Goal: Use online tool/utility: Utilize a website feature to perform a specific function

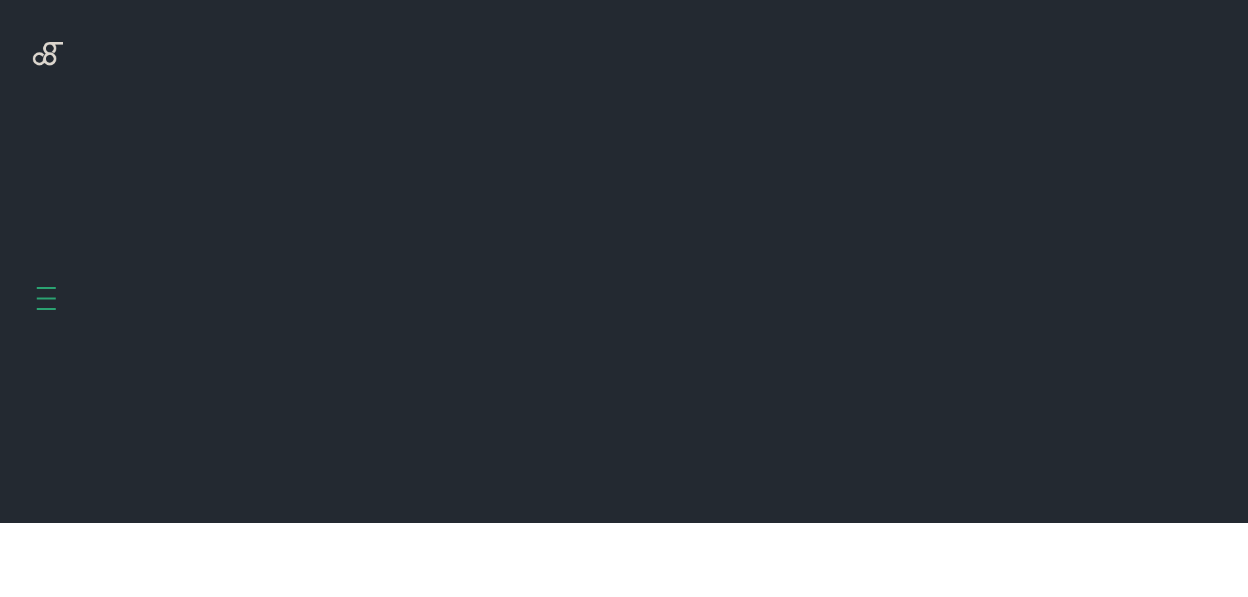
scroll to position [523, 0]
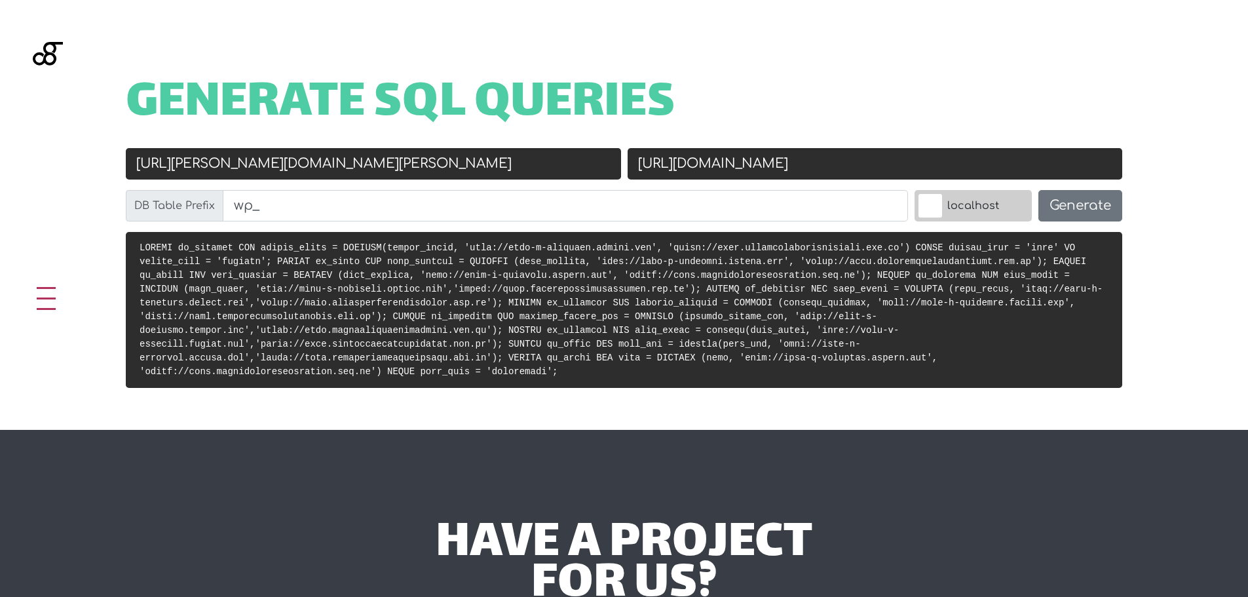
click at [583, 157] on input "[URL][PERSON_NAME][DOMAIN_NAME][PERSON_NAME]" at bounding box center [373, 163] width 495 height 31
click at [711, 173] on input "[URL][DOMAIN_NAME]" at bounding box center [875, 163] width 495 height 31
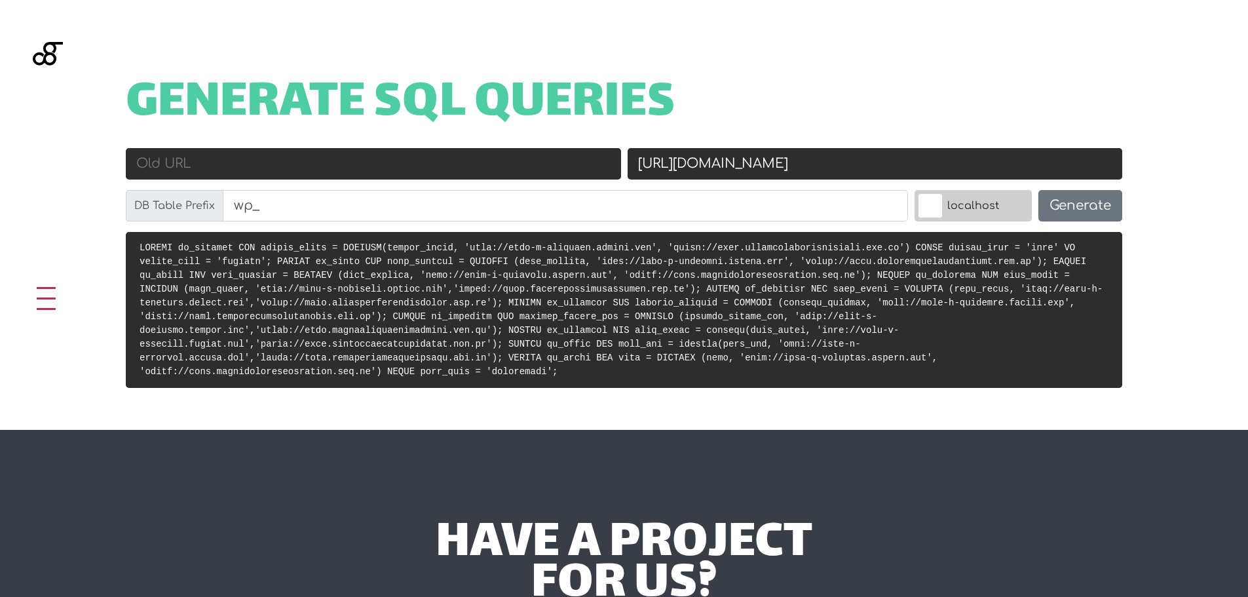
click at [711, 173] on input "[URL][DOMAIN_NAME]" at bounding box center [875, 163] width 495 height 31
click at [374, 166] on input "Old URL" at bounding box center [373, 163] width 495 height 31
paste input "[URL][DOMAIN_NAME]"
type input "[URL][DOMAIN_NAME]"
click at [679, 166] on input "New URL" at bounding box center [875, 163] width 495 height 31
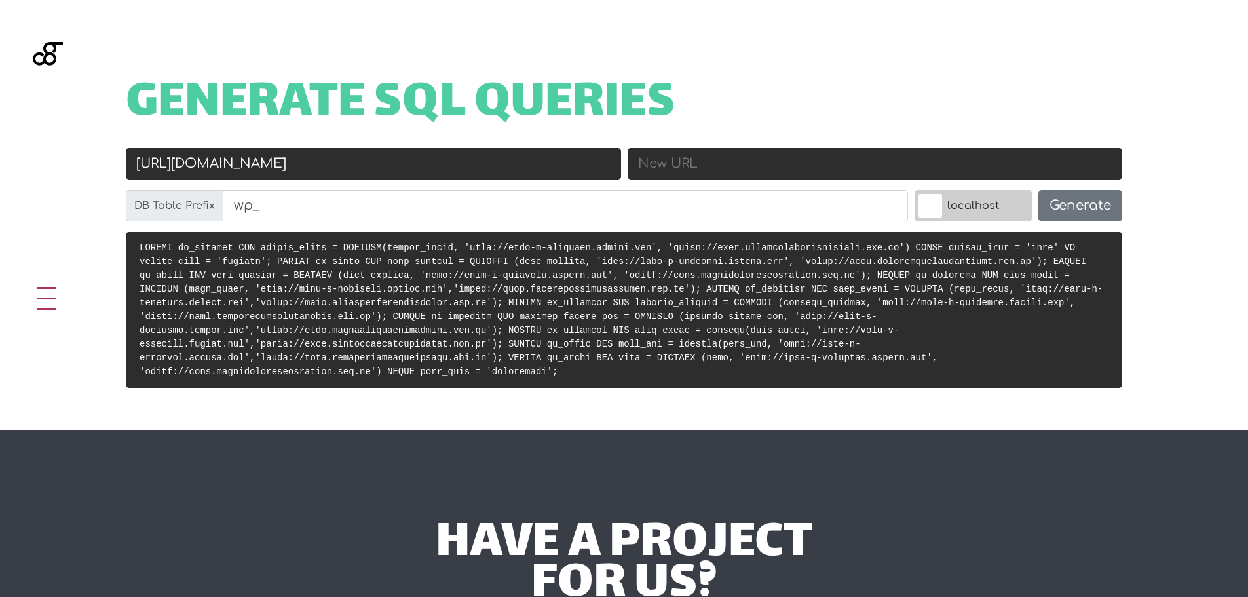
paste input "[PERSON_NAME][DOMAIN_NAME]"
type input "[PERSON_NAME][DOMAIN_NAME]"
click at [810, 168] on input "New URL" at bounding box center [875, 163] width 495 height 31
drag, startPoint x: 860, startPoint y: 163, endPoint x: 683, endPoint y: 162, distance: 176.2
click at [683, 162] on input "[URL]" at bounding box center [875, 163] width 495 height 31
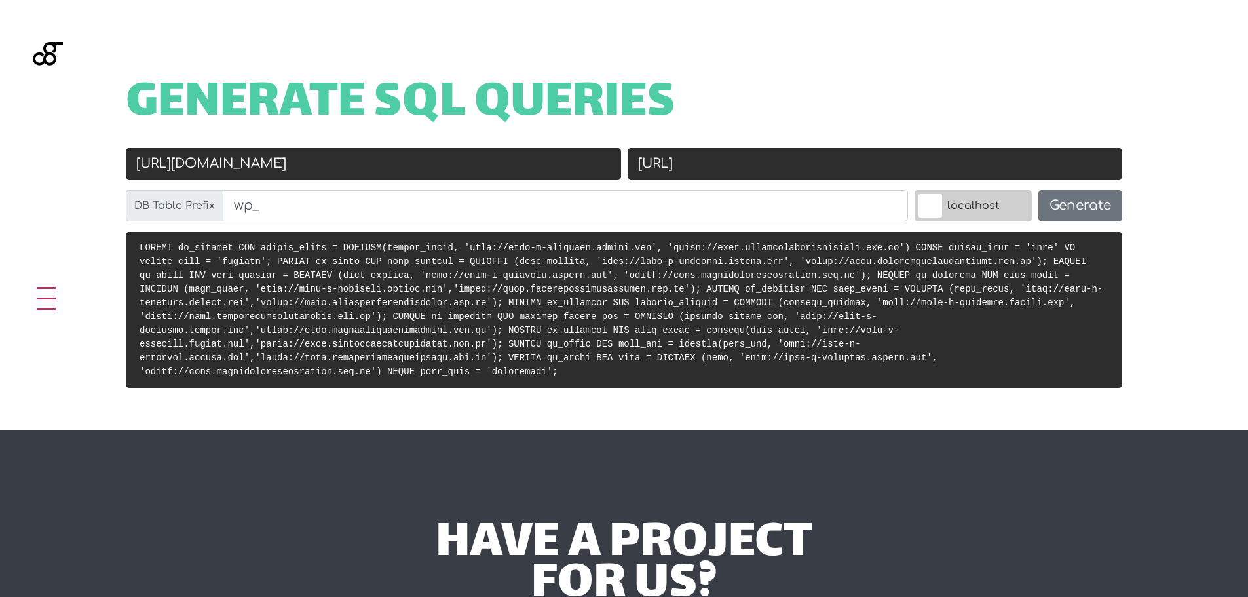
paste input "[PERSON_NAME][DOMAIN_NAME]"
type input "[URL][PERSON_NAME][DOMAIN_NAME]"
click at [998, 104] on h1 "Generate SQL Queries" at bounding box center [624, 104] width 996 height 41
drag, startPoint x: 912, startPoint y: 163, endPoint x: 668, endPoint y: 155, distance: 243.9
click at [668, 155] on input "[URL][PERSON_NAME][DOMAIN_NAME]" at bounding box center [875, 163] width 495 height 31
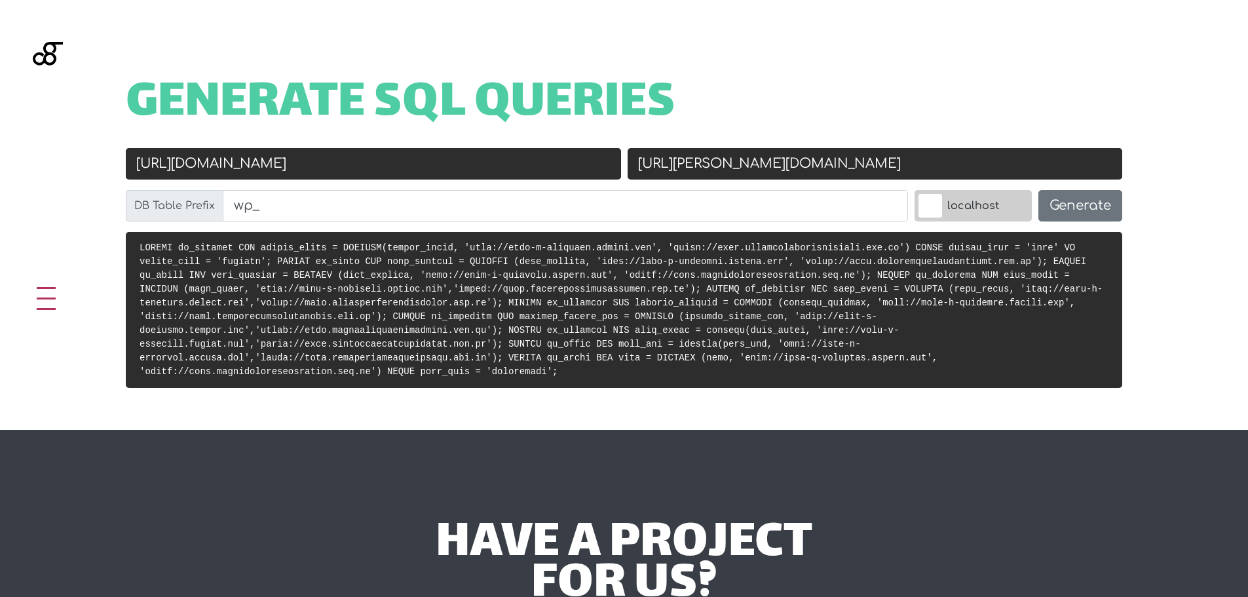
click at [847, 131] on div "Generate SQL Queries" at bounding box center [624, 116] width 1049 height 64
click at [380, 164] on input "[URL][DOMAIN_NAME]" at bounding box center [373, 163] width 495 height 31
click at [381, 164] on input "[URL][DOMAIN_NAME]" at bounding box center [373, 163] width 495 height 31
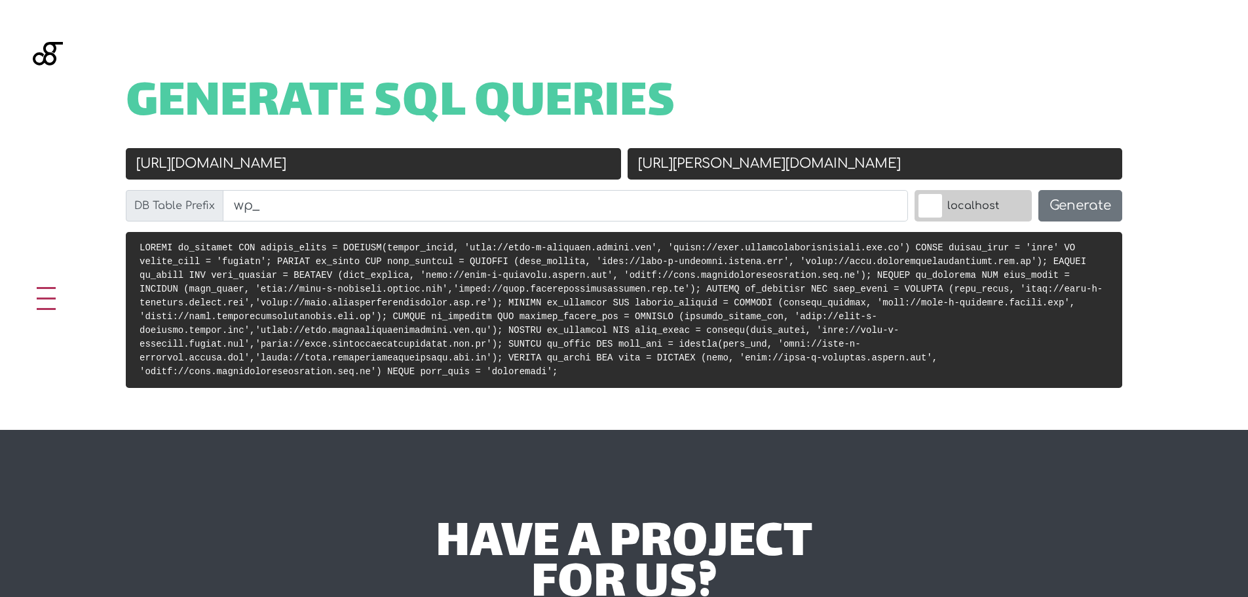
click at [428, 188] on div "Old URL [URL][DOMAIN_NAME]" at bounding box center [374, 169] width 502 height 42
click at [1087, 208] on button "Generate" at bounding box center [1080, 205] width 84 height 31
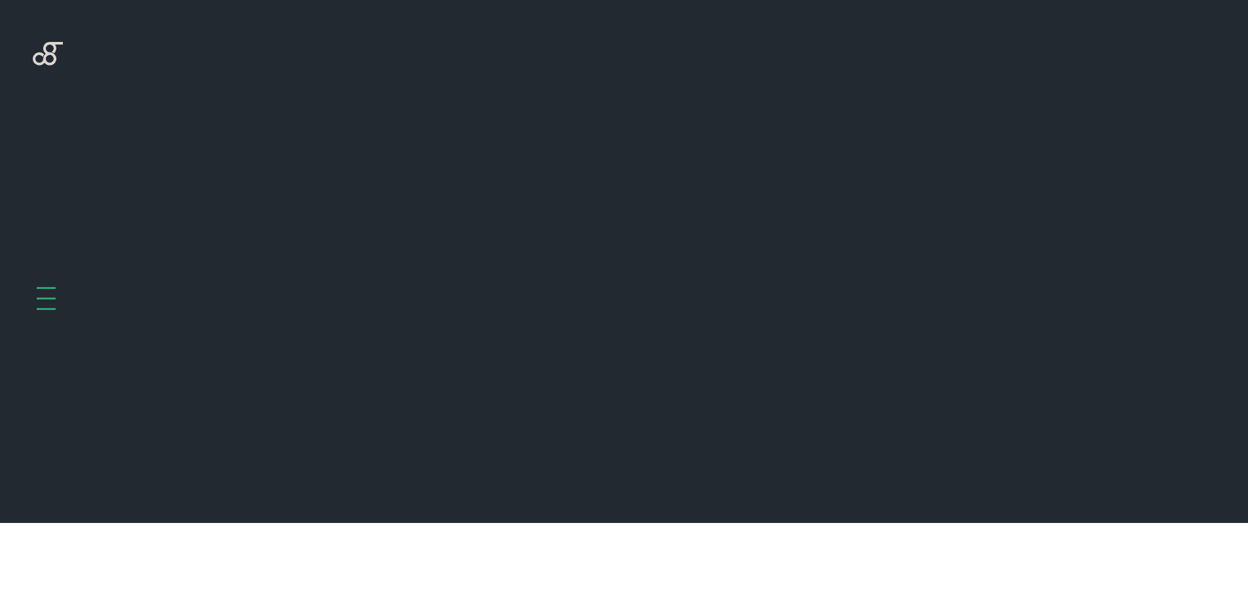
scroll to position [523, 0]
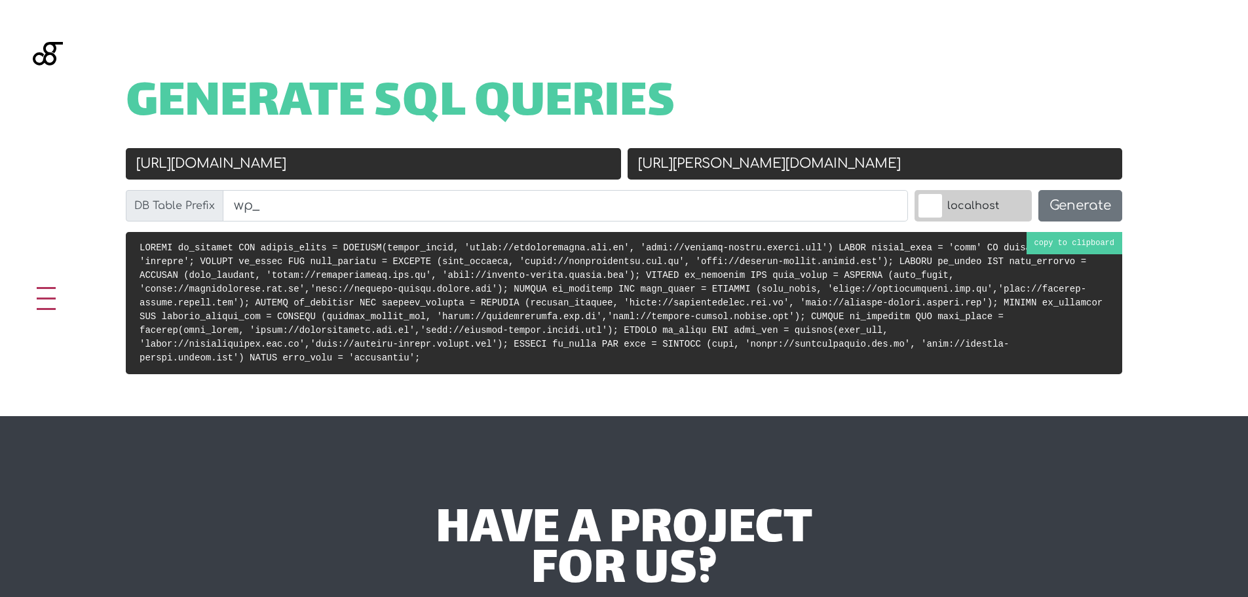
click at [620, 294] on code at bounding box center [621, 302] width 963 height 121
